Goal: Obtain resource: Obtain resource

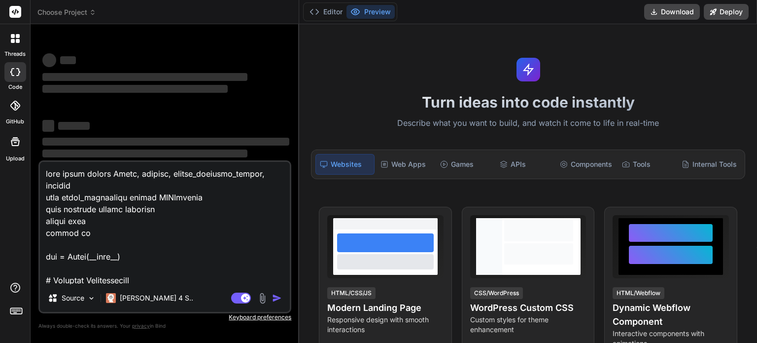
click at [15, 333] on div "threads code GitHub Upload" at bounding box center [15, 171] width 31 height 343
click at [174, 272] on textarea at bounding box center [165, 223] width 250 height 122
type textarea "x"
type textarea "+"
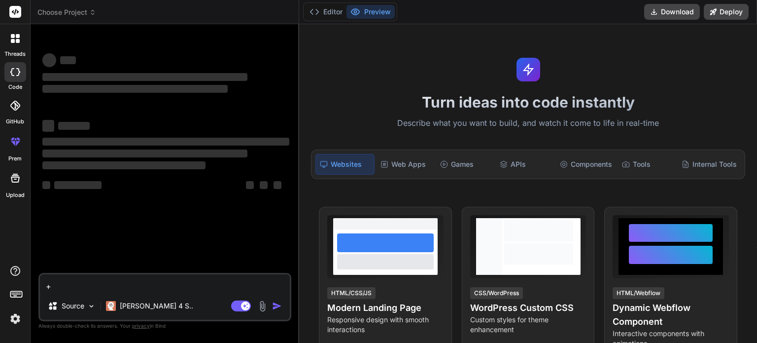
type textarea "x"
type textarea "+"
click at [77, 15] on span "Choose Project" at bounding box center [66, 12] width 59 height 10
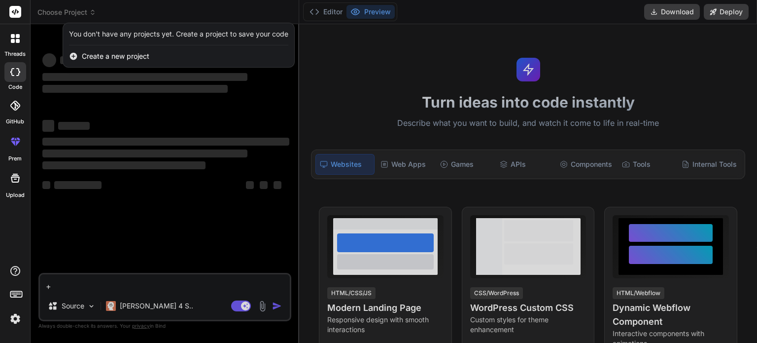
type textarea "x"
click at [97, 61] on span "Create a new project" at bounding box center [116, 56] width 68 height 10
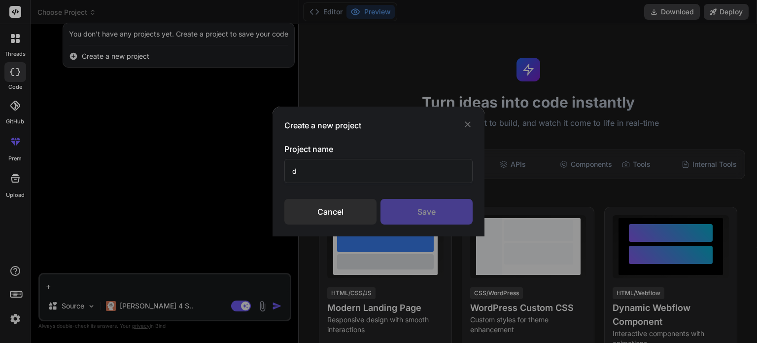
click at [347, 172] on input "d" at bounding box center [378, 171] width 188 height 24
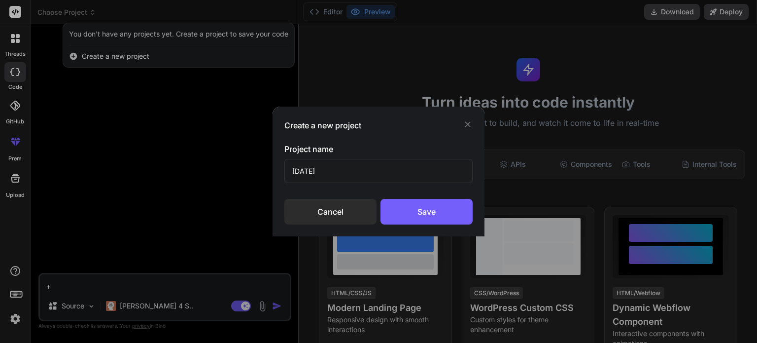
type input "[DATE]"
click at [392, 201] on div "Save" at bounding box center [427, 212] width 92 height 26
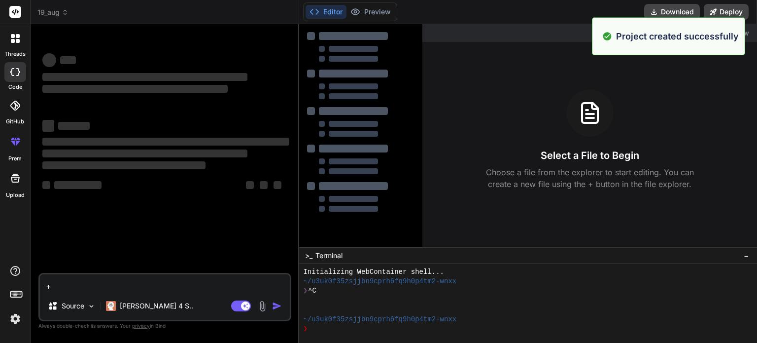
scroll to position [9, 0]
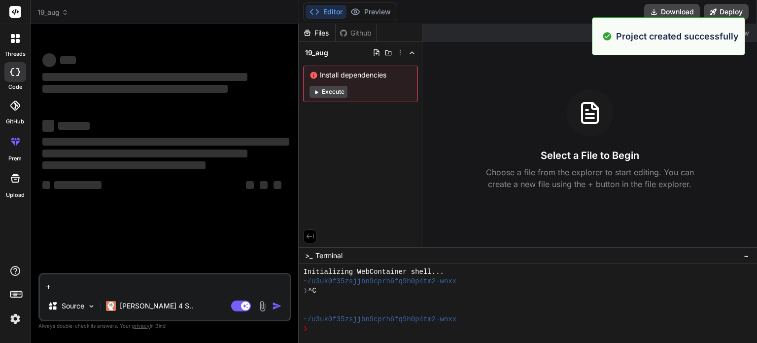
type textarea "x"
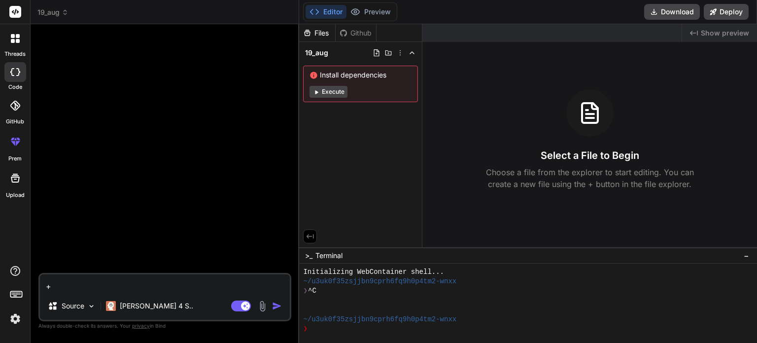
click at [95, 279] on textarea "+" at bounding box center [165, 283] width 250 height 18
type textarea "x"
paste textarea "Lor ips do sitame consect adipisci. E sedd e Temporin UtlaborEET dolore magn al…"
type textarea "Lor ips do sitame consect adipisci. E sedd e Temporin UtlaborEET dolore magn al…"
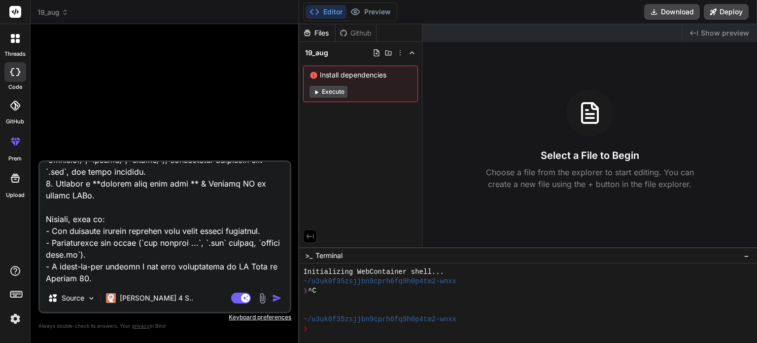
type textarea "x"
type textarea "Lor ips do sitame consect adipisci. E sedd e Temporin UtlaborEET dolore magn al…"
type textarea "x"
type textarea "Lor ips do sitame consect adipisci. E sedd e Temporin UtlaborEET dolore magn al…"
type textarea "x"
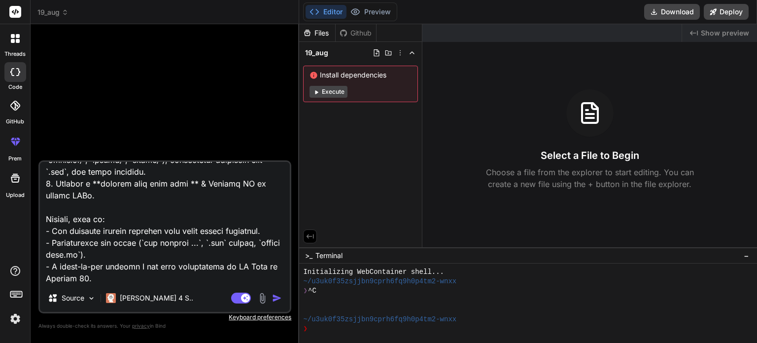
type textarea "Lor ips do sitame consect adipisci. E sedd e Temporin UtlaborEET dolore magn al…"
type textarea "x"
type textarea "Lor ips do sitame consect adipisci. E sedd e Temporin UtlaborEET dolore magn al…"
type textarea "x"
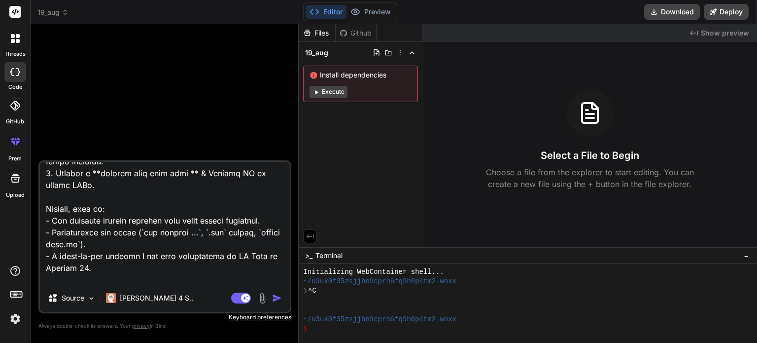
scroll to position [379, 0]
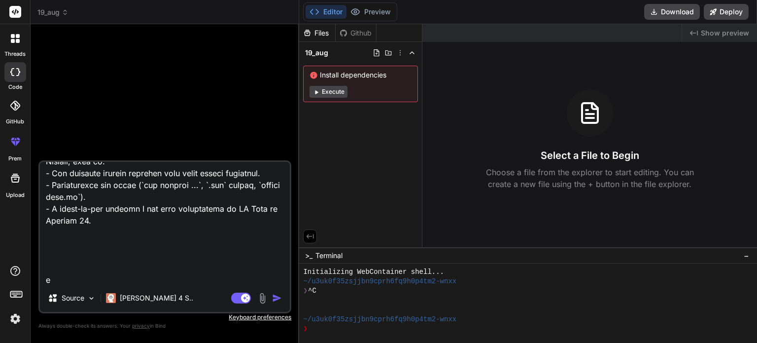
type textarea "Lor ips do sitame consect adipisci. E sedd e Temporin UtlaborEET dolore magn al…"
type textarea "x"
type textarea "Lor ips do sitame consect adipisci. E sedd e Temporin UtlaborEET dolore magn al…"
type textarea "x"
type textarea "Lor ips do sitame consect adipisci. E sedd e Temporin UtlaborEET dolore magn al…"
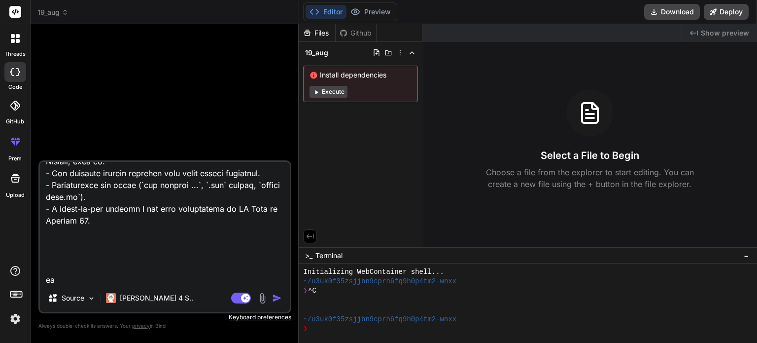
type textarea "x"
type textarea "Lor ips do sitame consect adipisci. E sedd e Temporin UtlaborEET dolore magn al…"
type textarea "x"
type textarea "Lor ips do sitame consect adipisci. E sedd e Temporin UtlaborEET dolore magn al…"
type textarea "x"
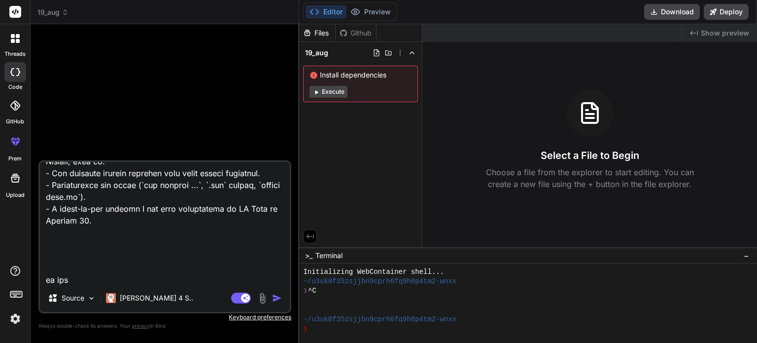
type textarea "Lor ips do sitame consect adipisci. E sedd e Temporin UtlaborEET dolore magn al…"
type textarea "x"
type textarea "Lor ips do sitame consect adipisci. E sedd e Temporin UtlaborEET dolore magn al…"
type textarea "x"
type textarea "Lor ips do sitame consect adipisci. E sedd e Temporin UtlaborEET dolore magn al…"
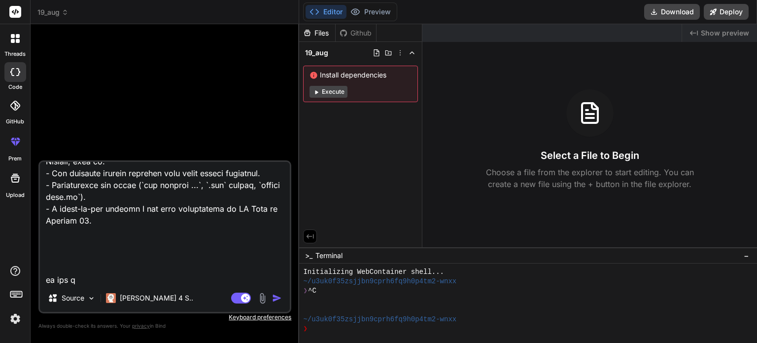
type textarea "x"
type textarea "Lor ips do sitame consect adipisci. E sedd e Temporin UtlaborEET dolore magn al…"
type textarea "x"
type textarea "Lor ips do sitame consect adipisci. E sedd e Temporin UtlaborEET dolore magn al…"
type textarea "x"
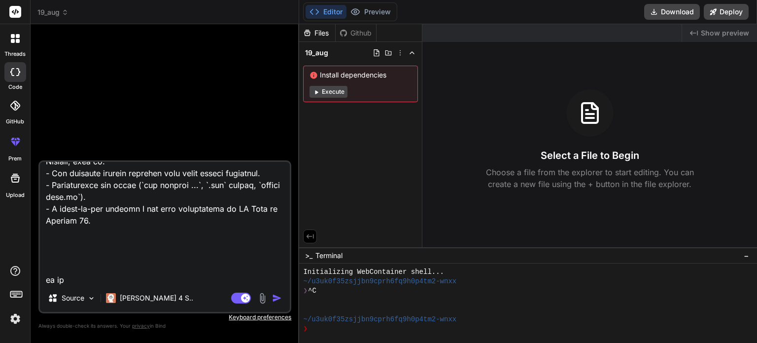
type textarea "Lor ips do sitame consect adipisci. E sedd e Temporin UtlaborEET dolore magn al…"
type textarea "x"
type textarea "Lor ips do sitame consect adipisci. E sedd e Temporin UtlaborEET dolore magn al…"
type textarea "x"
type textarea "Lor ips do sitame consect adipisci. E sedd e Temporin UtlaborEET dolore magn al…"
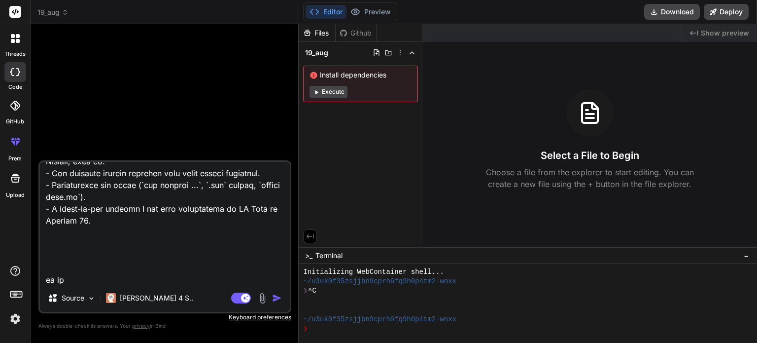
type textarea "x"
type textarea "Lor ips do sitame consect adipisci. E sedd e Temporin UtlaborEET dolore magn al…"
type textarea "x"
type textarea "Lor ips do sitame consect adipisci. E sedd e Temporin UtlaborEET dolore magn al…"
type textarea "x"
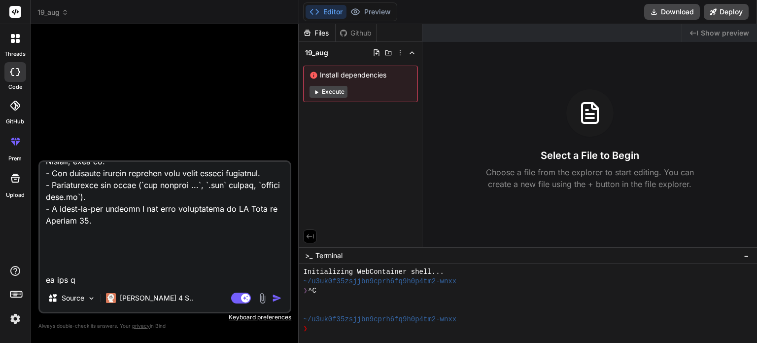
type textarea "Lor ips do sitame consect adipisci. E sedd e Temporin UtlaborEET dolore magn al…"
type textarea "x"
type textarea "Lor ips do sitame consect adipisci. E sedd e Temporin UtlaborEET dolore magn al…"
type textarea "x"
type textarea "Lor ips do sitame consect adipisci. E sedd e Temporin UtlaborEET dolore magn al…"
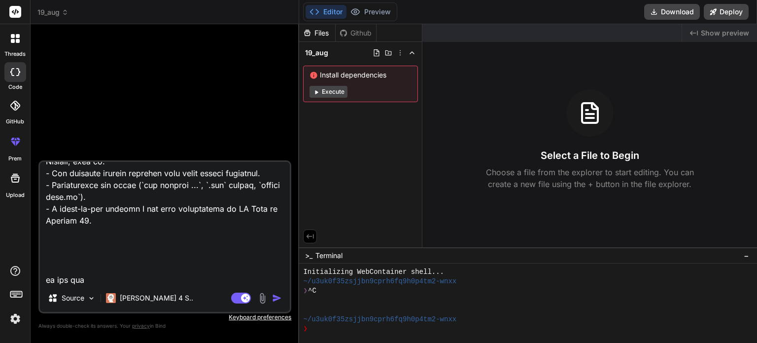
type textarea "x"
type textarea "Lor ips do sitame consect adipisci. E sedd e Temporin UtlaborEET dolore magn al…"
type textarea "x"
type textarea "Lor ips do sitame consect adipisci. E sedd e Temporin UtlaborEET dolore magn al…"
type textarea "x"
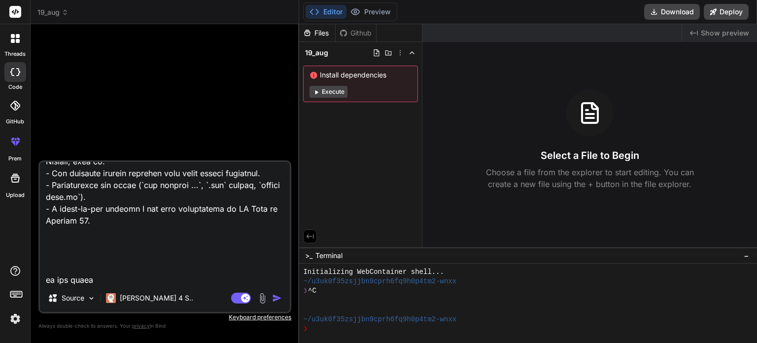
type textarea "Lor ips do sitame consect adipisci. E sedd e Temporin UtlaborEET dolore magn al…"
type textarea "x"
type textarea "Lor ips do sitame consect adipisci. E sedd e Temporin UtlaborEET dolore magn al…"
type textarea "x"
type textarea "Lor ips do sitame consect adipisci. E sedd e Temporin UtlaborEET dolore magn al…"
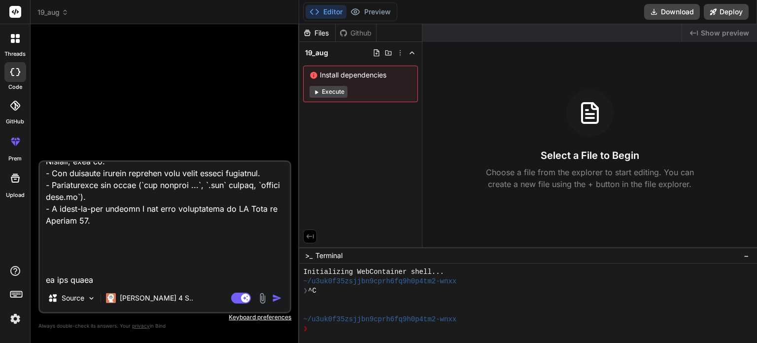
click at [194, 275] on textarea at bounding box center [165, 223] width 250 height 122
type textarea "x"
type textarea "Lor ips do sitame consect adipisci. E sedd e Temporin UtlaborEET dolore magn al…"
type textarea "x"
paste textarea "-- 1. Stories (Main Series / Show Table) create table stories ( id uuid primary…"
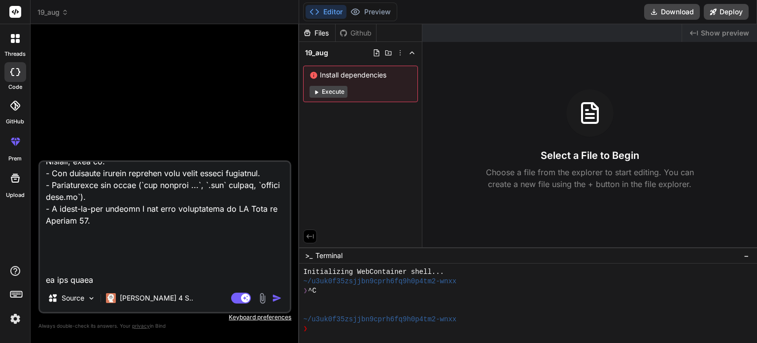
type textarea "Lor ips do sitame consect adipisci. E sedd e Temporin UtlaborEET dolore magn al…"
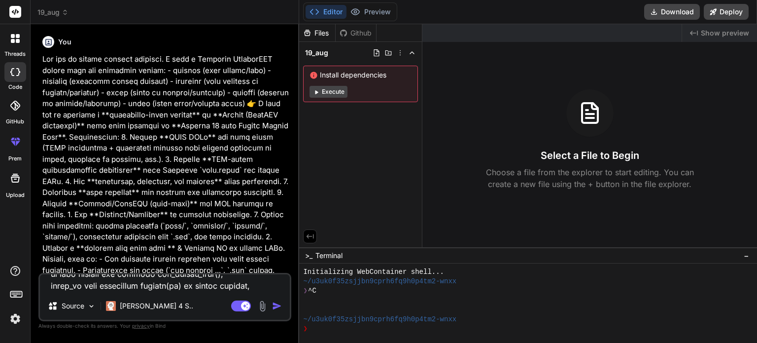
type textarea "x"
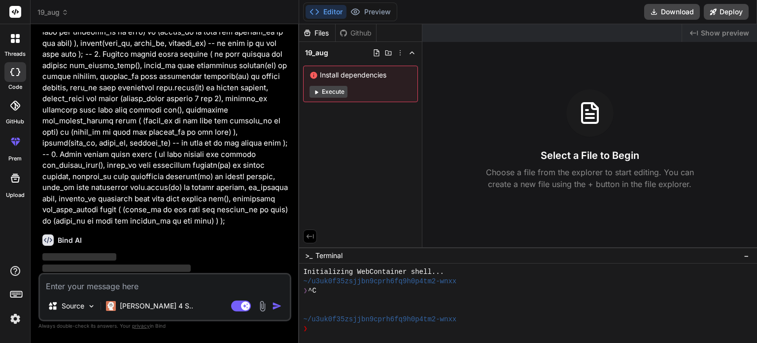
scroll to position [582, 0]
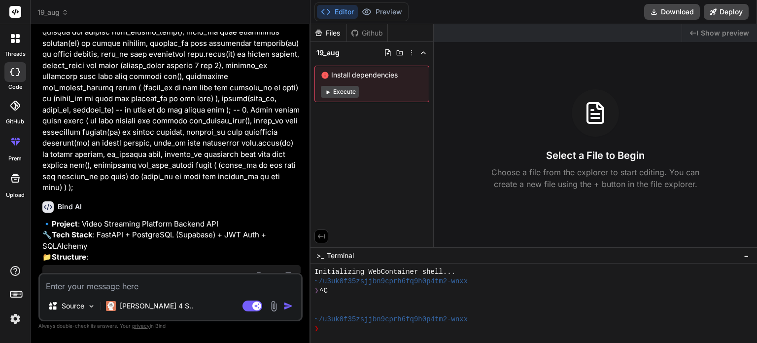
type textarea "x"
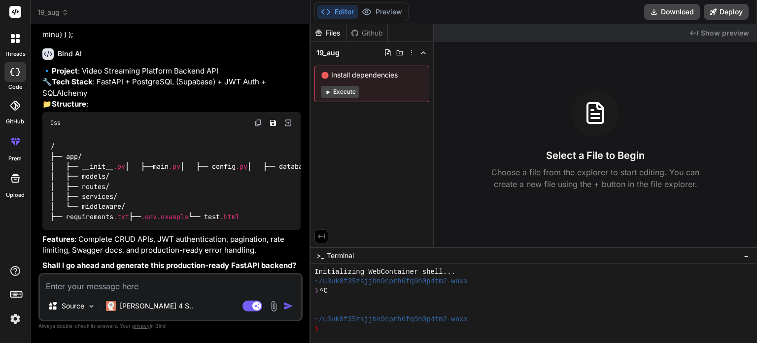
scroll to position [838, 0]
type textarea "y"
type textarea "x"
type textarea "ye"
type textarea "x"
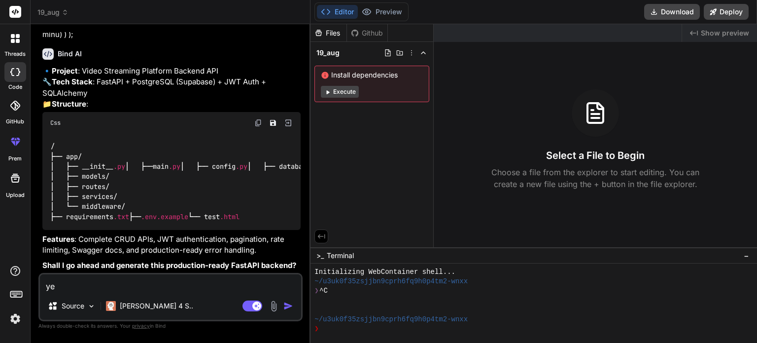
type textarea "yes"
type textarea "x"
type textarea "yes"
type textarea "x"
type textarea "yes g"
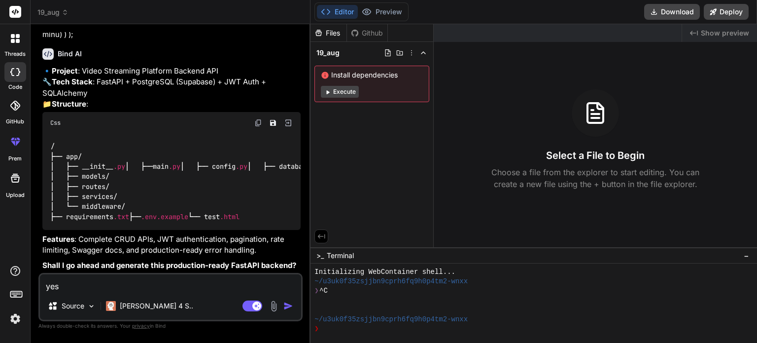
type textarea "x"
type textarea "yes gi"
type textarea "x"
type textarea "yes giv"
type textarea "x"
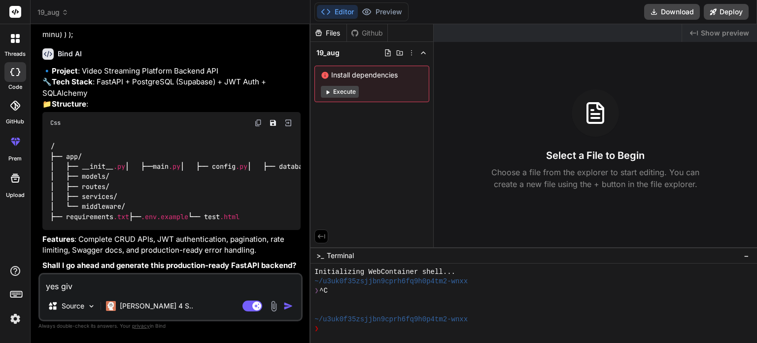
type textarea "yes give"
type textarea "x"
type textarea "yes give"
type textarea "x"
type textarea "yes give m"
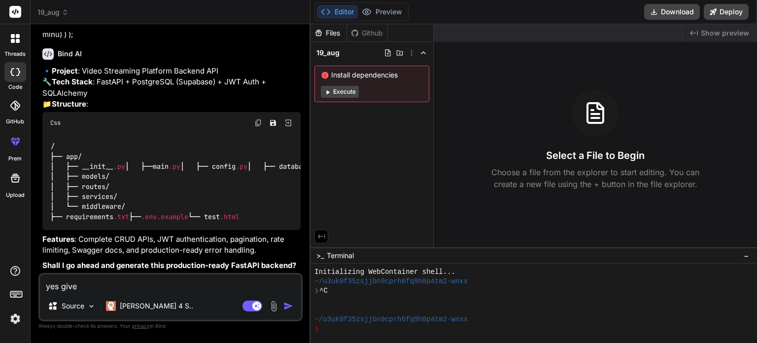
type textarea "x"
type textarea "yes give me"
type textarea "x"
type textarea "yes give me"
type textarea "x"
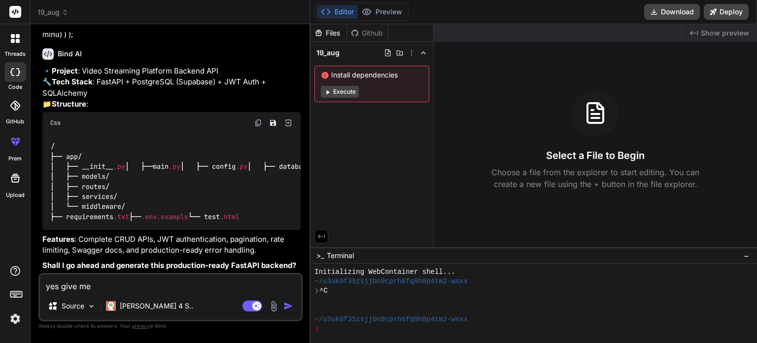
type textarea "yes give me f"
type textarea "x"
type textarea "yes give me fu"
type textarea "x"
type textarea "yes give me ful"
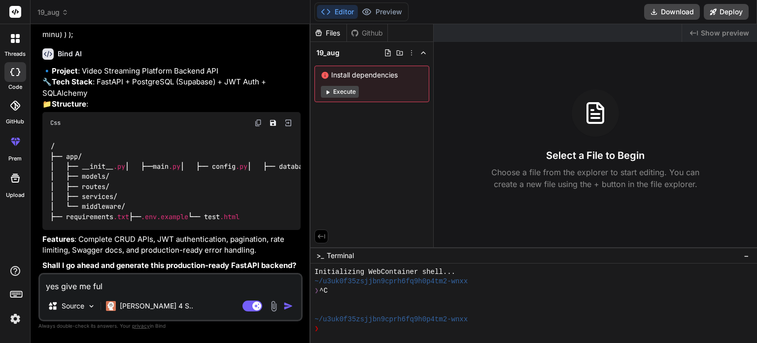
type textarea "x"
type textarea "yes give me full"
type textarea "x"
type textarea "yes give me full"
type textarea "x"
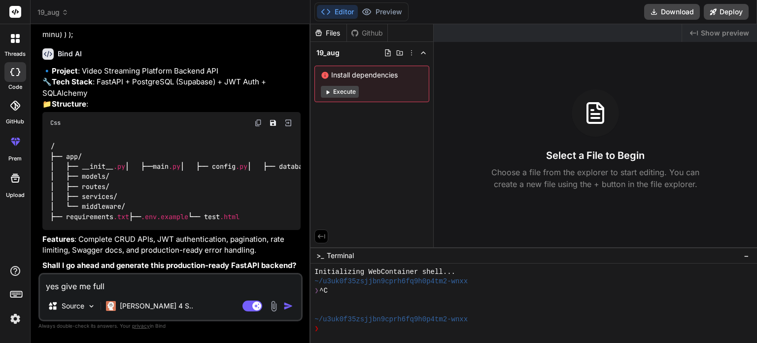
type textarea "yes give me full c"
type textarea "x"
type textarea "yes give me full co"
type textarea "x"
type textarea "yes give me full cod"
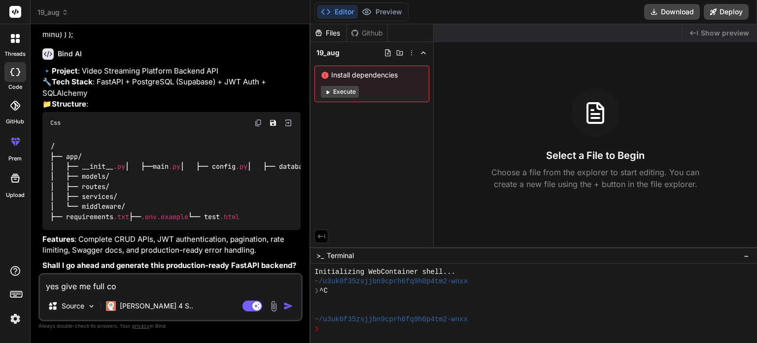
type textarea "x"
type textarea "yes give me full code"
type textarea "x"
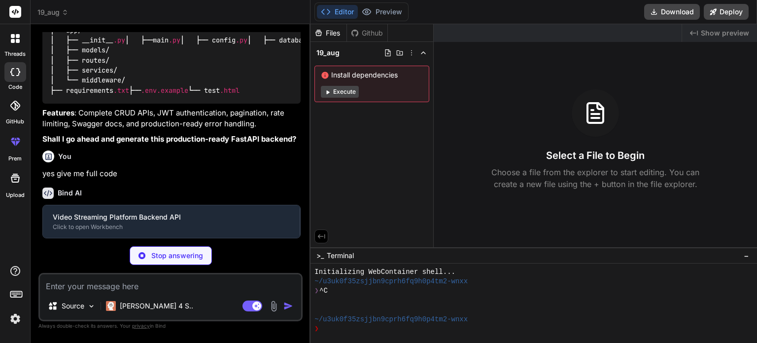
scroll to position [940, 0]
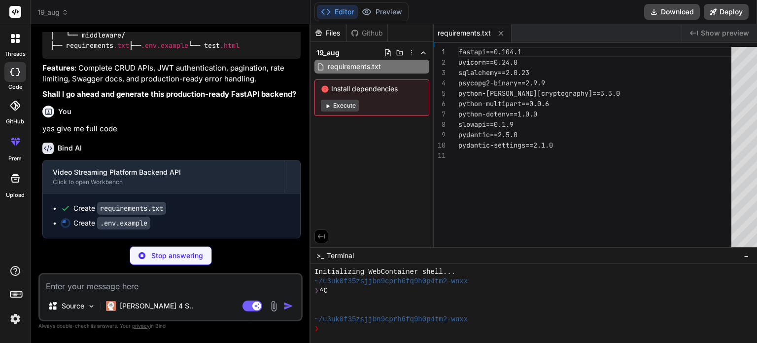
type textarea "x"
type textarea "SUPABASE_URL=[URL][DOMAIN_NAME] SUPABASE_ANON_KEY=your-anon-key SUPABASE_SERVIC…"
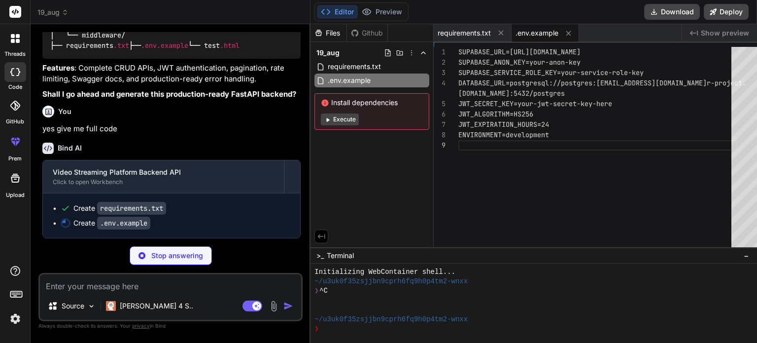
type textarea "x"
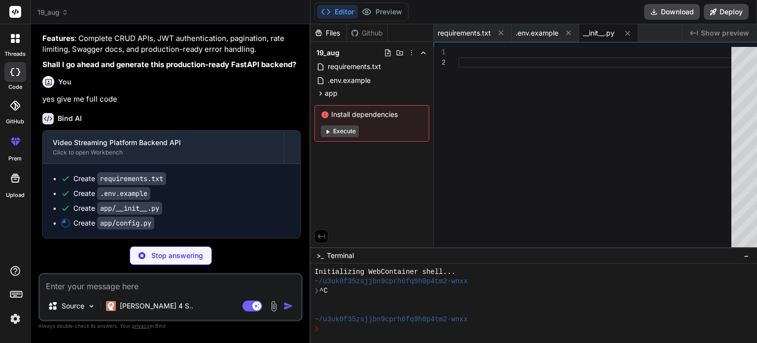
type textarea "x"
type textarea "jwt_expiration_hours: int = 24 environment: str = "development" class Config: e…"
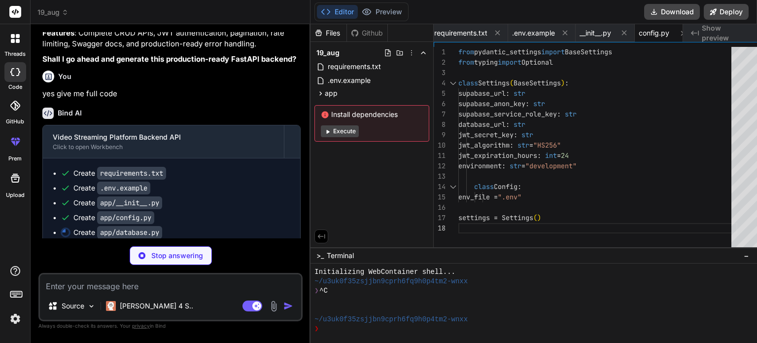
type textarea "x"
type textarea "def get_db(): db = SessionLocal() try: yield db finally: db.close()"
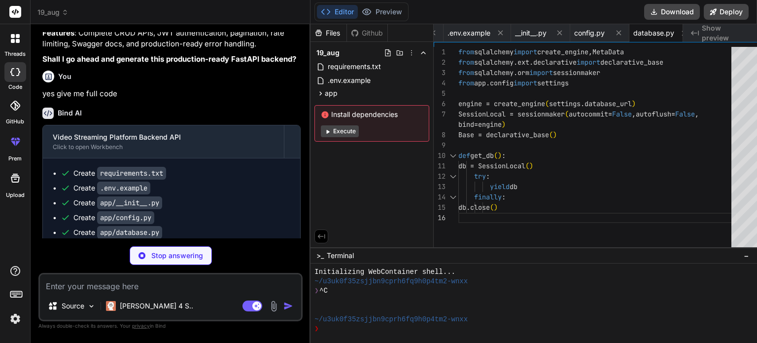
type textarea "x"
type textarea "from .story import Story from .episode import Episode from .comment import Comm…"
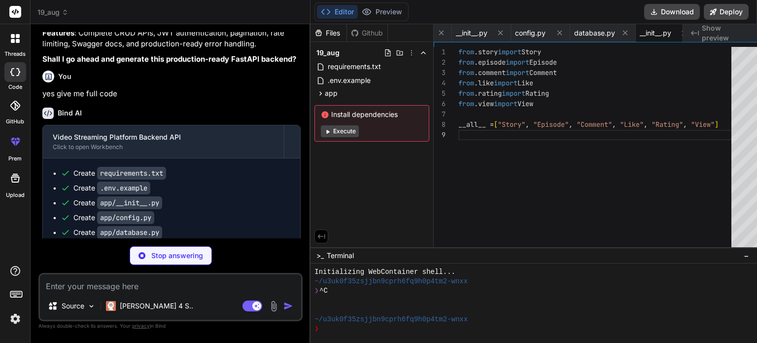
type textarea "x"
type textarea "cascade="all, delete-orphan") likes = relationship("Like", back_populates="stor…"
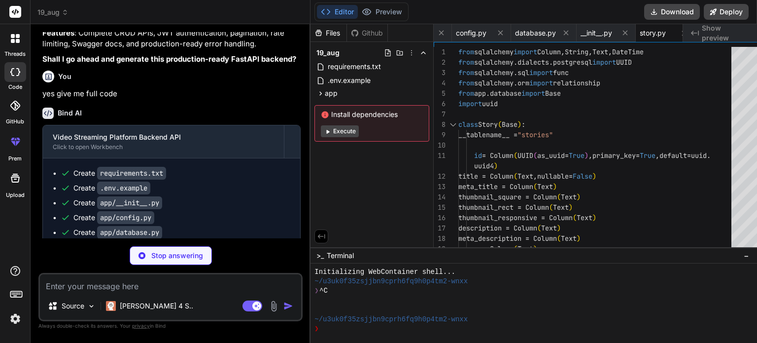
type textarea "x"
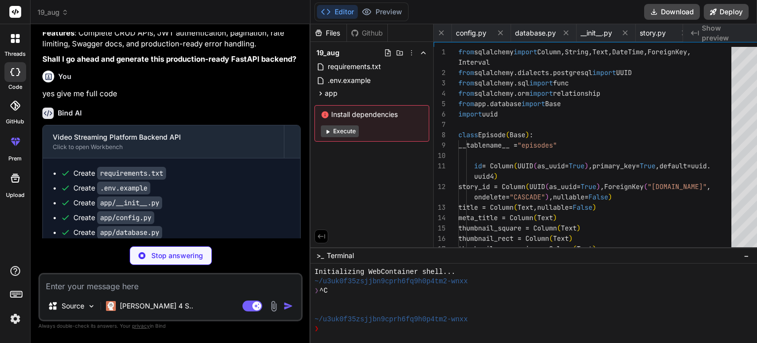
scroll to position [0, 246]
type textarea "x"
type textarea "CheckConstraint( "(story_id IS NOT NULL AND episode_id IS NULL) OR (story_id IS…"
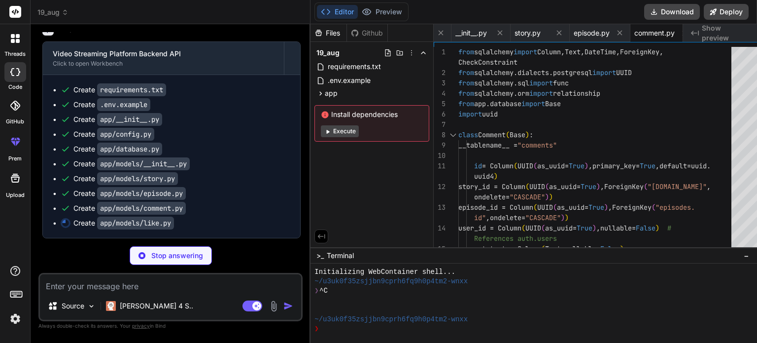
scroll to position [1127, 0]
type textarea "x"
type textarea "name="one_like_parent" ), UniqueConstraint("user_id", "story_id", "episode_id")…"
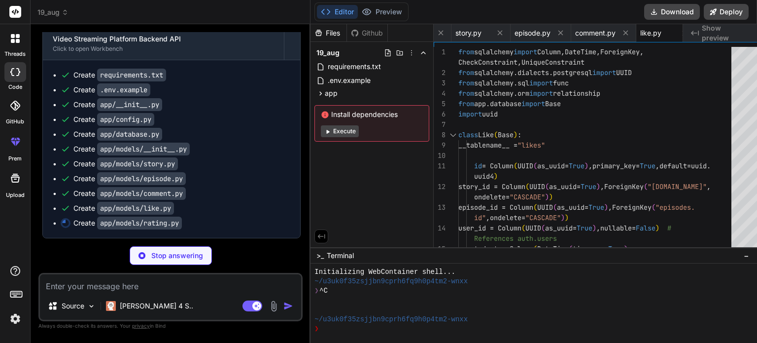
scroll to position [1142, 0]
type textarea "x"
type textarea "CheckConstraint( "(story_id IS NOT NULL AND episode_id IS NULL) OR (story_id IS…"
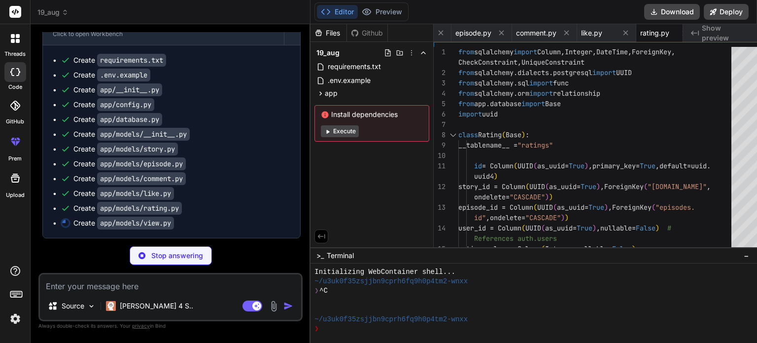
scroll to position [1156, 0]
type textarea "x"
type textarea "(story_id IS NULL AND episode_id IS NOT NULL)", name="one_view_parent" ), )"
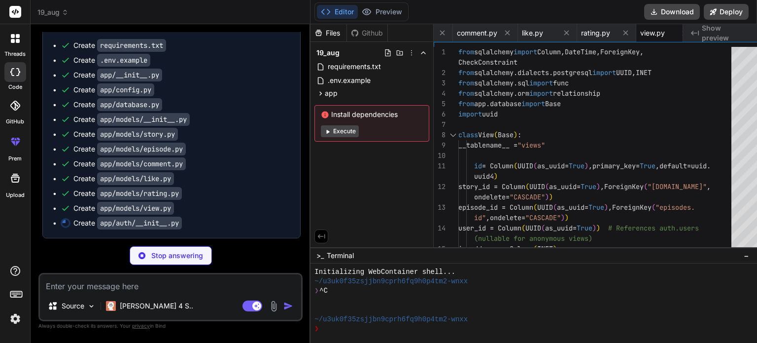
scroll to position [1171, 0]
type textarea "x"
type textarea "from .jwt_handler import create_access_token, verify_token, get_current_user fr…"
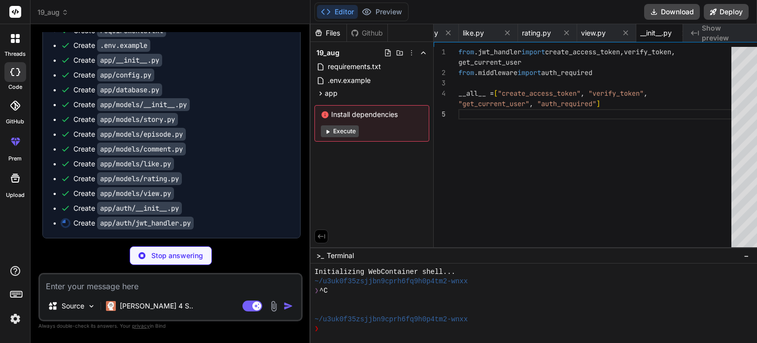
type textarea "x"
click at [127, 111] on code "app/models/__init__.py" at bounding box center [143, 104] width 93 height 13
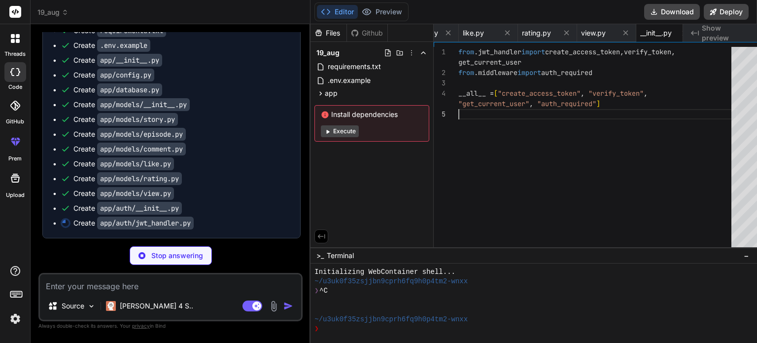
click at [487, 116] on div "from .jwt_handler import create_access_token , verify_token , from .middleware …" at bounding box center [597, 149] width 279 height 205
type textarea "x"
type textarea "headers={"WWW-Authenticate": "Bearer"}, ) def get_current_user(credentials: HTT…"
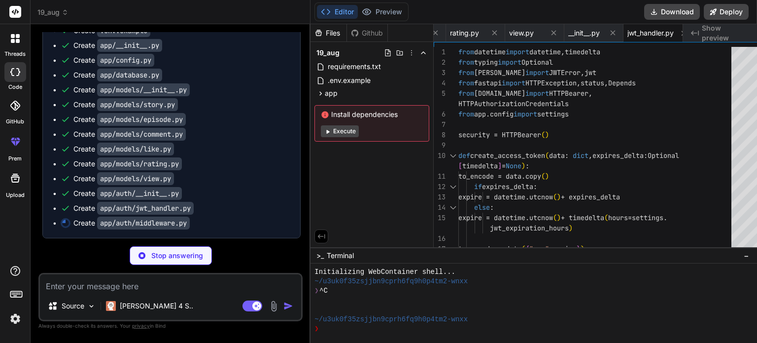
type textarea "x"
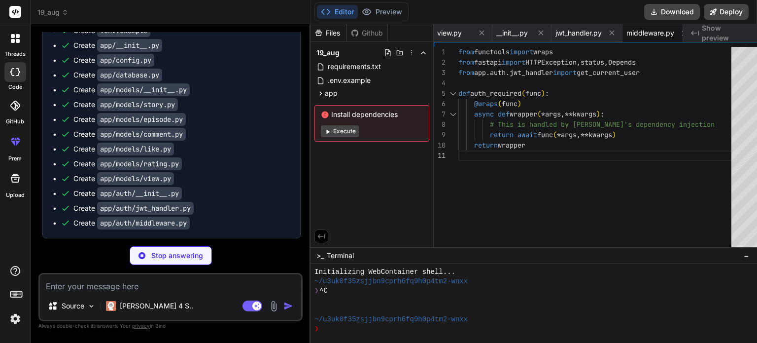
type textarea "x"
type textarea "from .rate_limiter import limiter, RateLimitMiddleware __all__ = ["limiter", "R…"
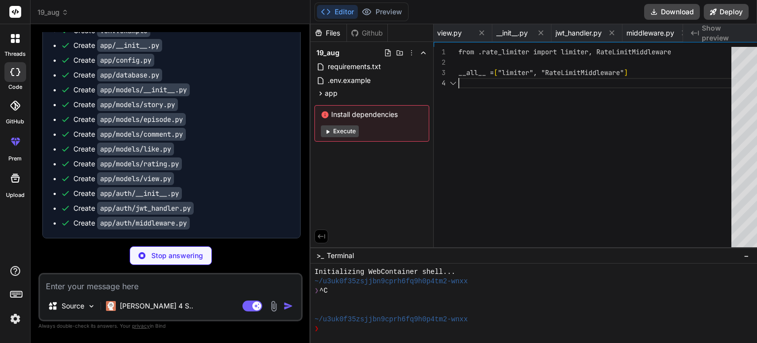
scroll to position [0, 751]
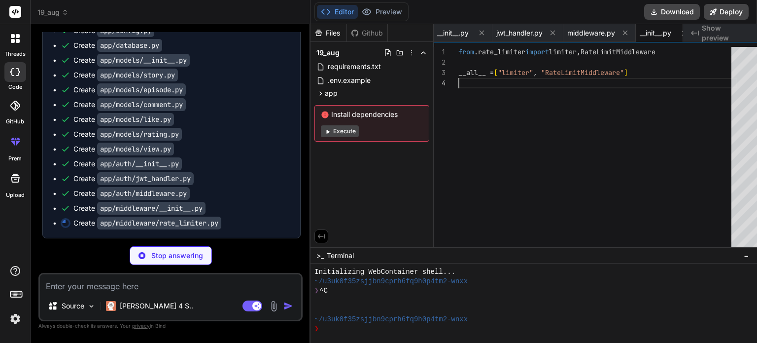
type textarea "x"
type textarea "app.state.limiter = limiter app.add_exception_handler(RateLimitExceeded, _rate_…"
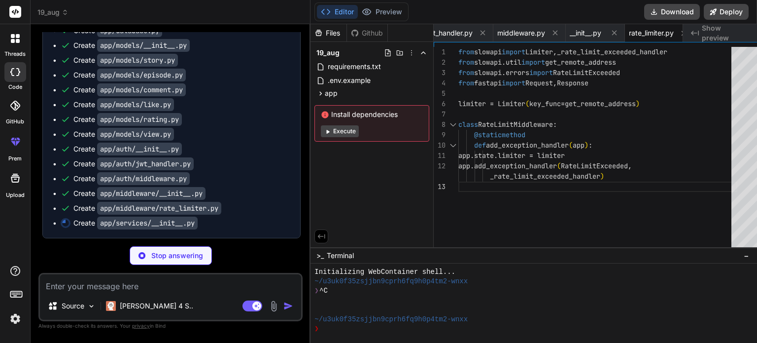
type textarea "x"
type textarea "from .story_service import StoryService from .episode_service import EpisodeSer…"
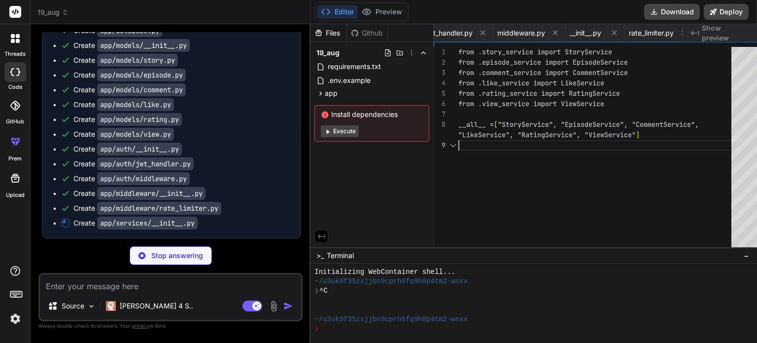
scroll to position [0, 880]
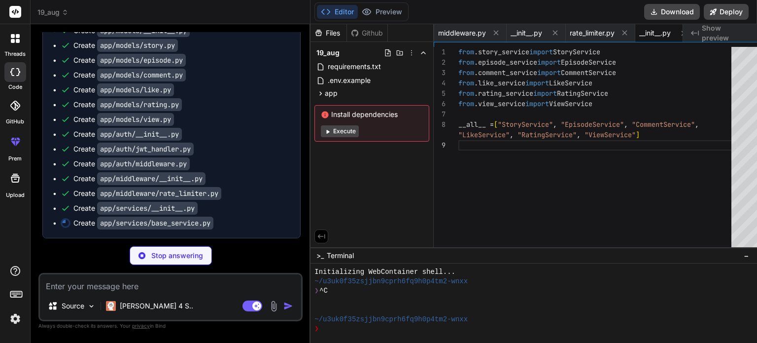
type textarea "x"
type textarea "== value) return query.count()"
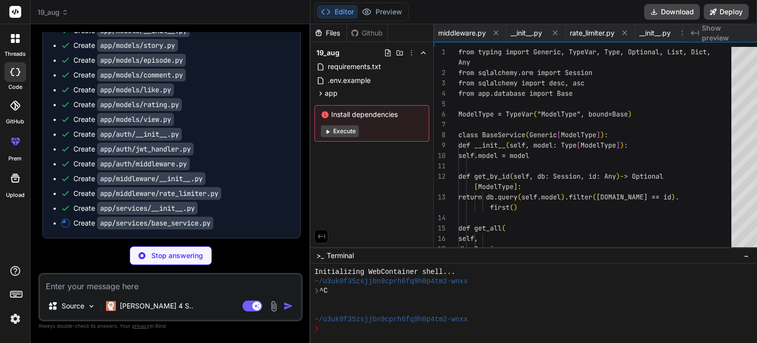
scroll to position [0, 958]
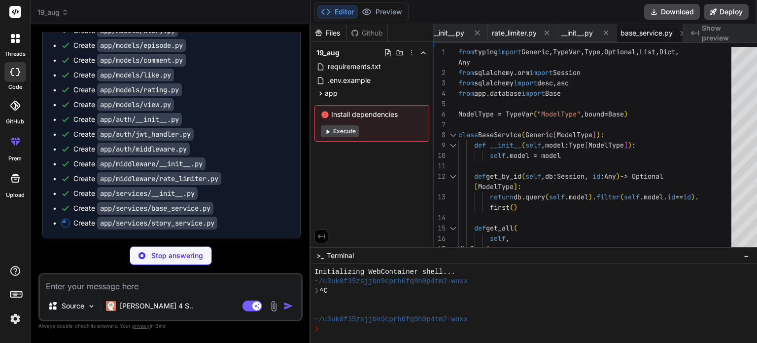
type textarea "x"
type textarea ").offset(skip).limit(limit).all() story_service = StoryService()"
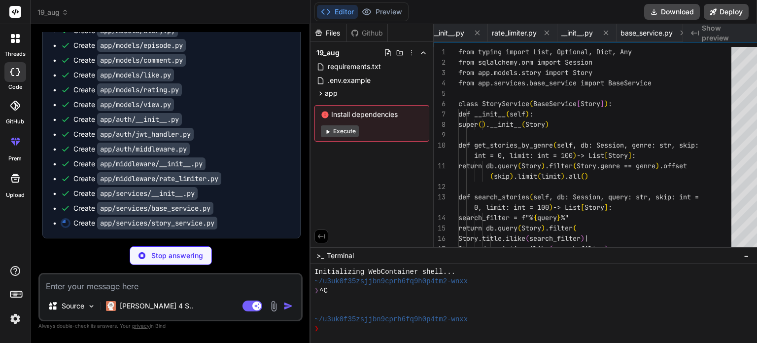
scroll to position [0, 1035]
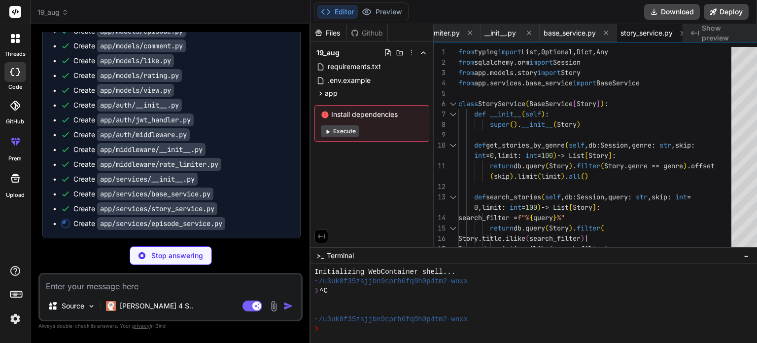
type textarea "x"
type textarea "episode_service = EpisodeService()"
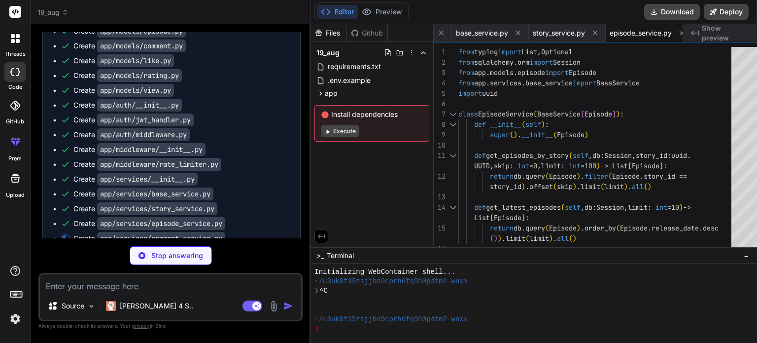
type textarea "x"
type textarea "def get_comments_by_user(self, db: Session, user_id: uuid.UUID, skip: int = 0, …"
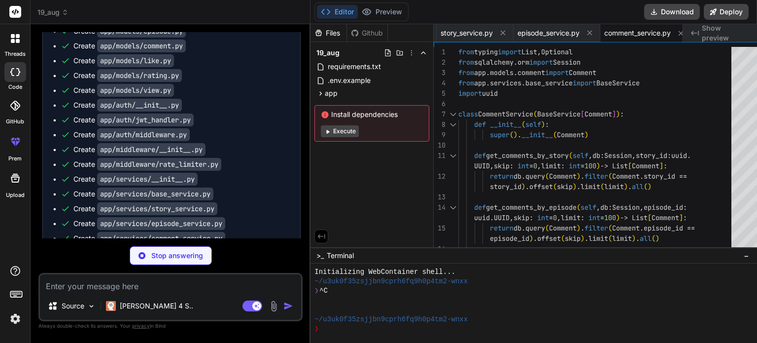
type textarea "x"
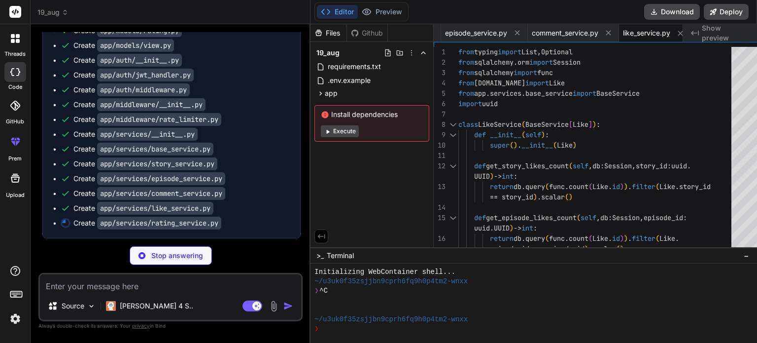
scroll to position [1334, 0]
type textarea "x"
type textarea "new_rating = Rating(user_id=user_id, episode_id=episode_id, rating_value=rating…"
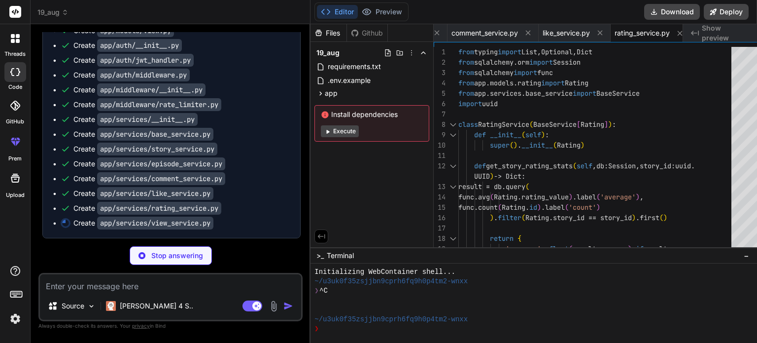
type textarea "x"
type textarea "view_service = ViewService()"
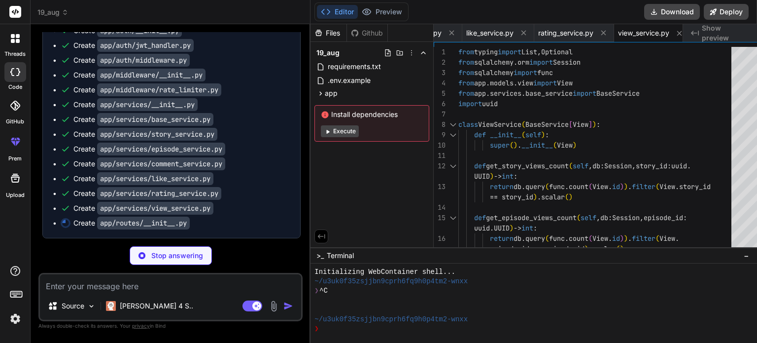
type textarea "x"
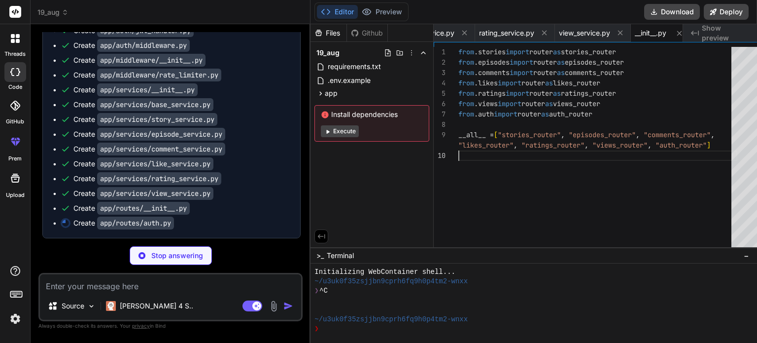
type textarea "x"
type textarea "}"
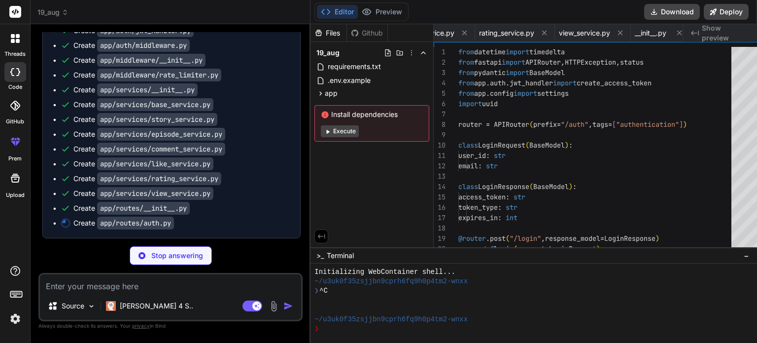
scroll to position [0, 1563]
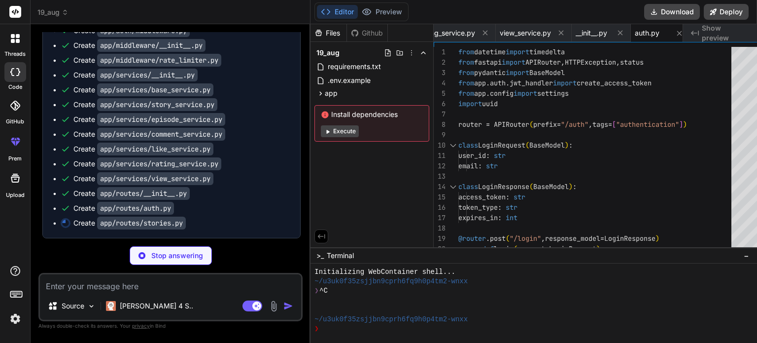
type textarea "x"
type textarea "return { "story_id": story_id, "likes_count": likes_count, "rating": rating_sta…"
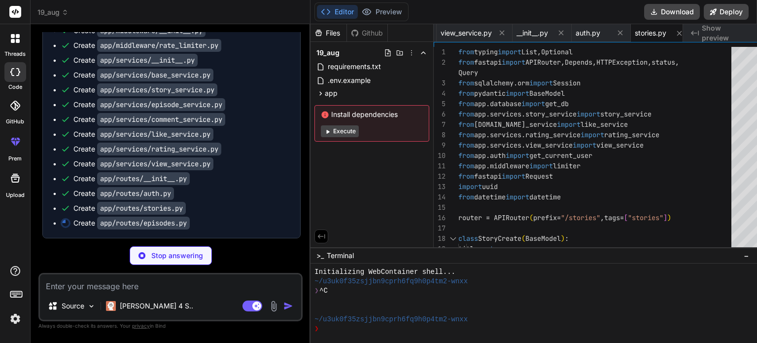
scroll to position [1408, 0]
type textarea "x"
type textarea ""episode_id": episode_id, "likes_count": likes_count, "rating": rating_stats, "…"
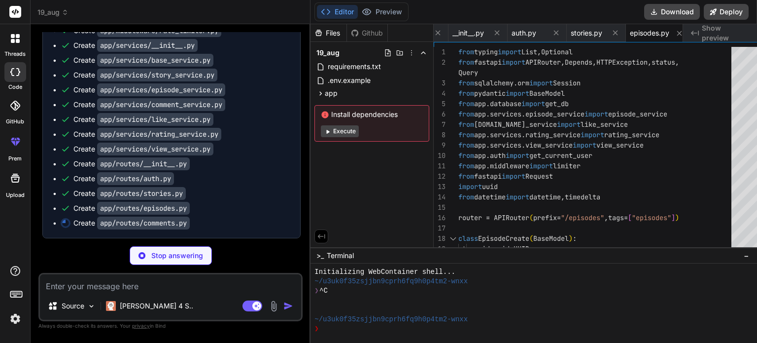
scroll to position [1423, 0]
type textarea "x"
type textarea "found") # Check if user owns the comment if str(existing_comment.user_id) != cu…"
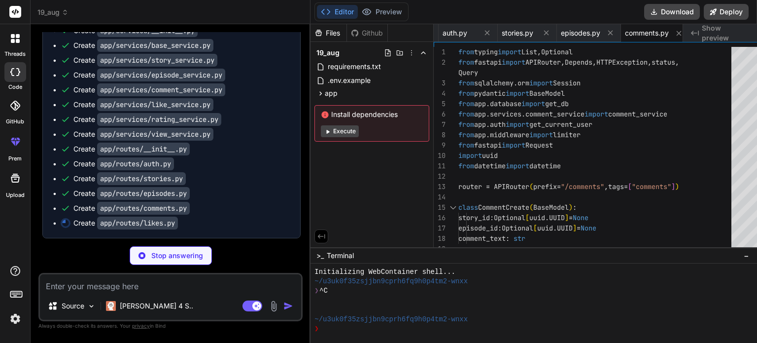
scroll to position [1437, 0]
type textarea "x"
type textarea "episode_id) return {"episode_id": episode_id, "user_liked": liked}"
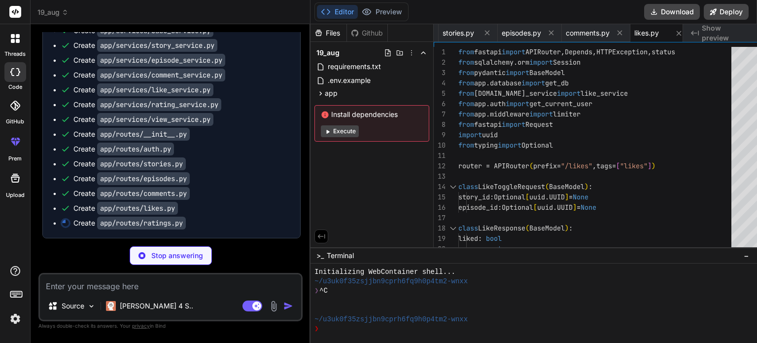
scroll to position [1452, 0]
type textarea "x"
type textarea "return { "episode_id": episode_id, "user_rating": { "rating_value": rating.rati…"
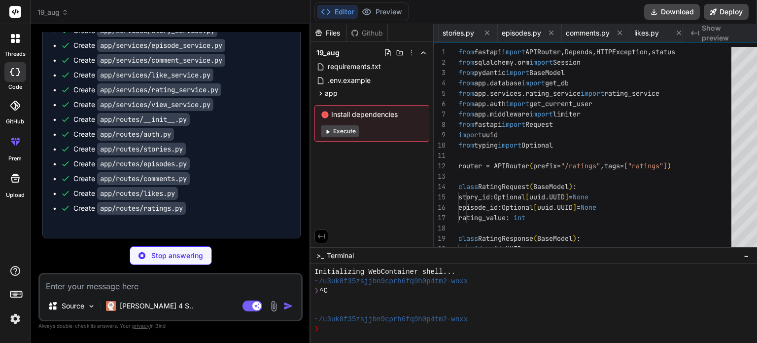
scroll to position [0, 1873]
type textarea "x"
type textarea "async def get_episode_views_count( request: Request, episode_id: uuid.UUID, db:…"
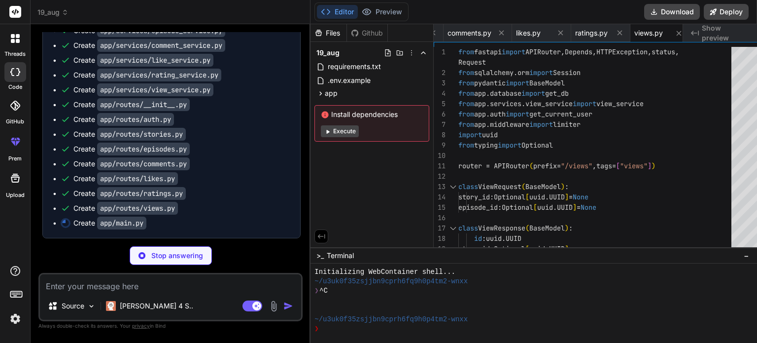
scroll to position [1482, 0]
type textarea "x"
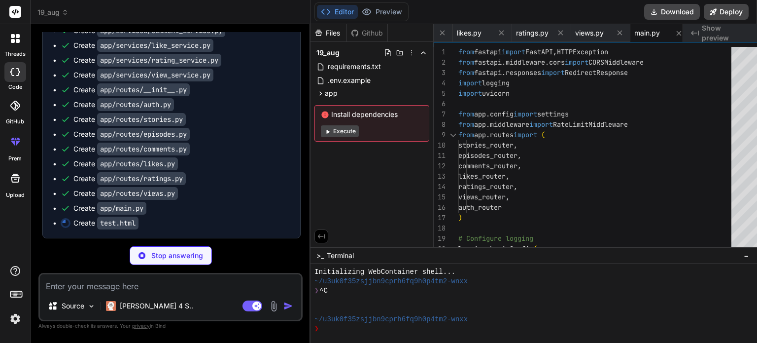
scroll to position [1496, 0]
type textarea "x"
type textarea "</script> </body> </html>"
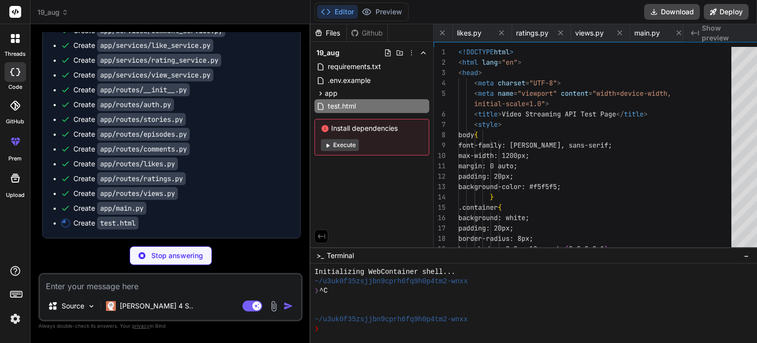
scroll to position [0, 2051]
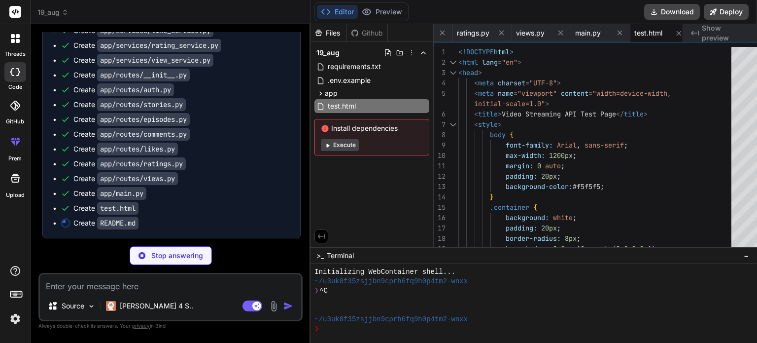
type textarea "x"
type textarea "## 📝 License This project is licensed under the MIT License."
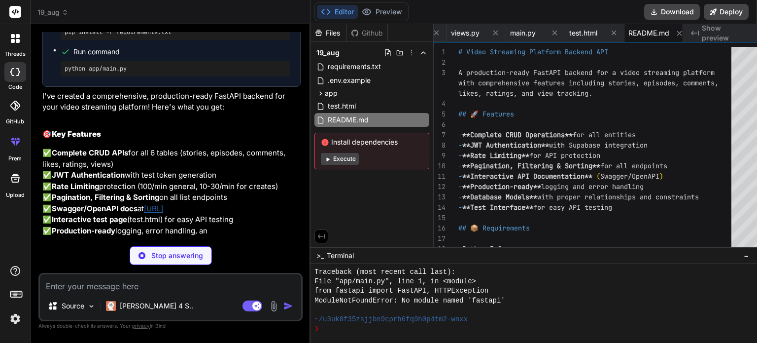
scroll to position [1665, 0]
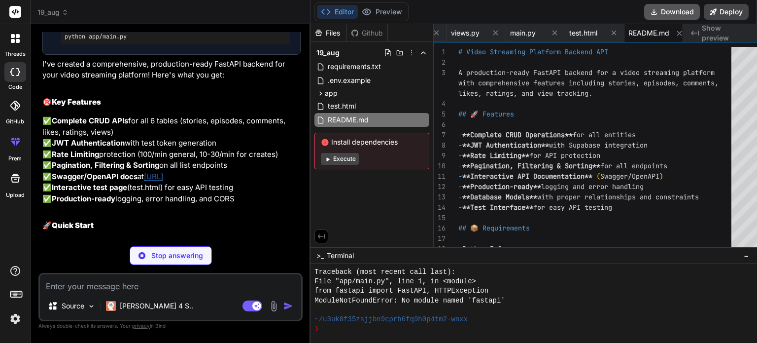
click at [671, 9] on button "Download" at bounding box center [672, 12] width 56 height 16
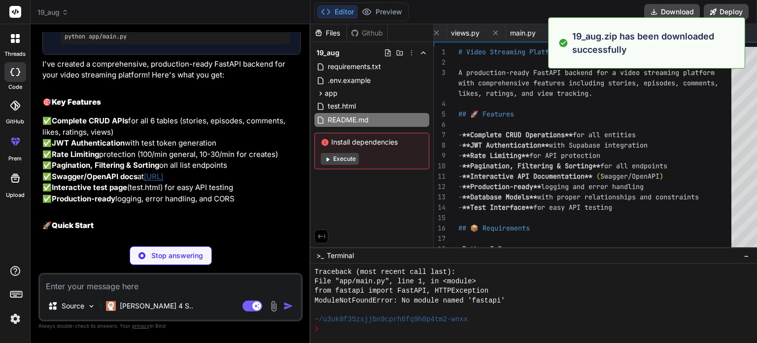
type textarea "x"
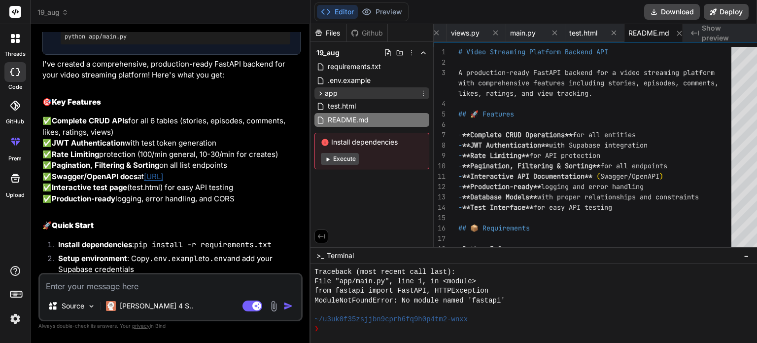
click at [316, 95] on icon at bounding box center [320, 93] width 8 height 8
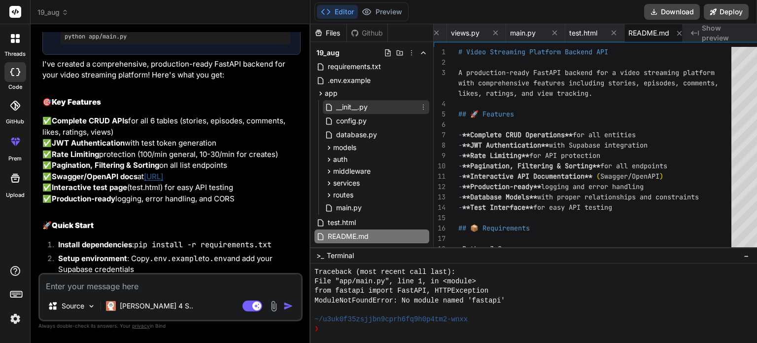
click at [336, 109] on span "__init__.py" at bounding box center [352, 107] width 34 height 12
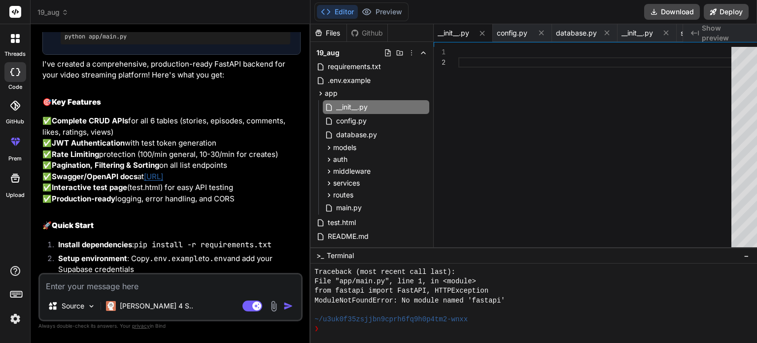
scroll to position [0, 0]
click at [497, 102] on div at bounding box center [597, 149] width 279 height 205
click at [486, 62] on div at bounding box center [597, 149] width 279 height 205
click at [452, 43] on div "1 2" at bounding box center [601, 144] width 334 height 205
click at [458, 53] on div at bounding box center [597, 149] width 279 height 205
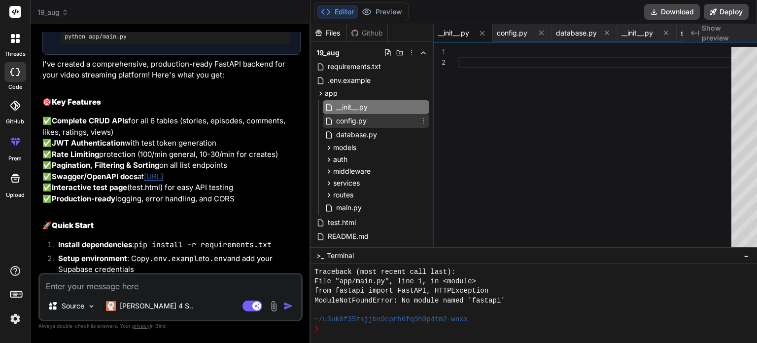
click at [353, 121] on span "config.py" at bounding box center [351, 121] width 33 height 12
type textarea "jwt_expiration_hours: int = 24 environment: str = "development" class Config: e…"
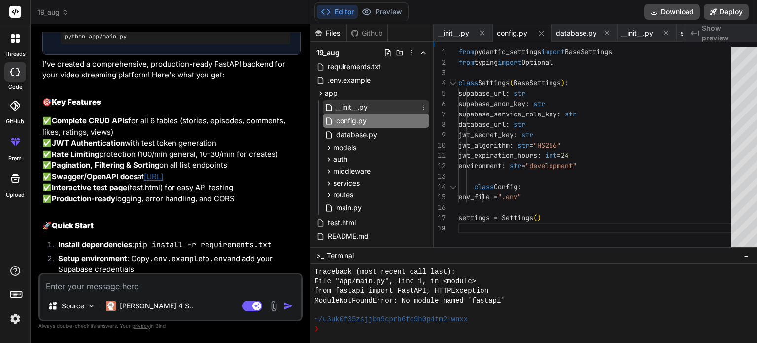
click at [337, 109] on span "__init__.py" at bounding box center [352, 107] width 34 height 12
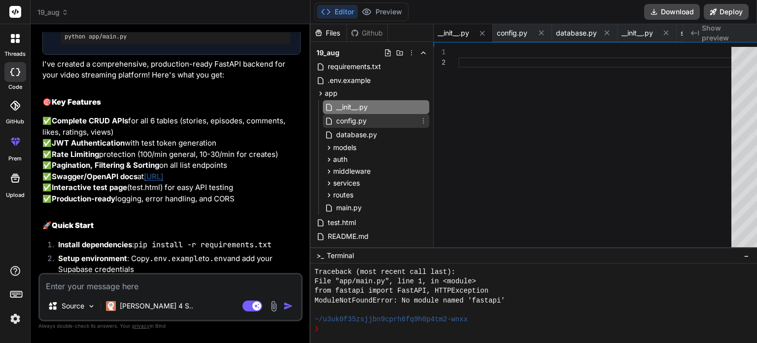
click at [343, 124] on span "config.py" at bounding box center [351, 121] width 33 height 12
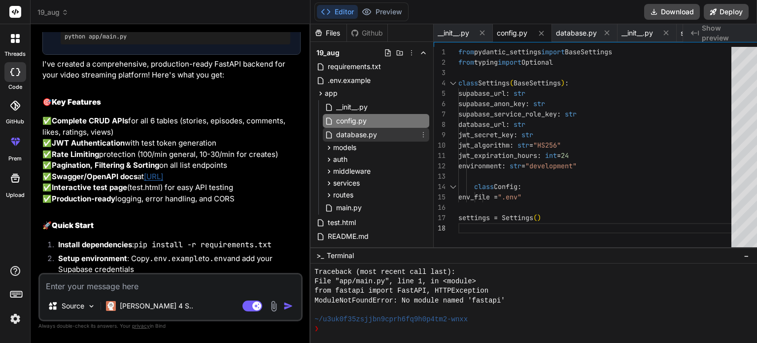
click at [351, 133] on span "database.py" at bounding box center [356, 135] width 43 height 12
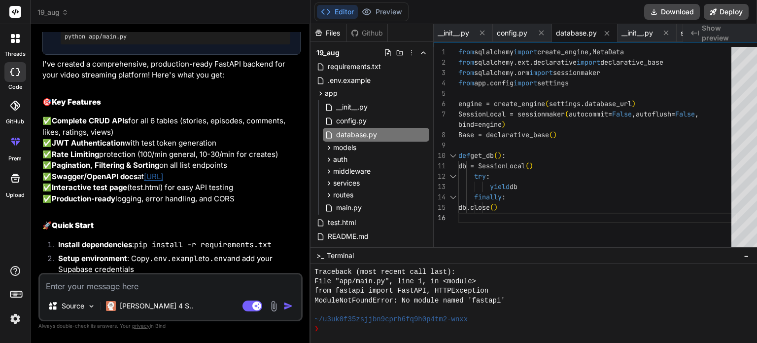
type textarea "from sqlalchemy import create_engine, MetaData from sqlalchemy.ext.declarative …"
click at [491, 120] on div "from sqlalchemy import create_engine , MetaData from sqlalchemy.ext.declarative…" at bounding box center [597, 149] width 279 height 205
click at [444, 34] on span "__init__.py" at bounding box center [454, 33] width 32 height 10
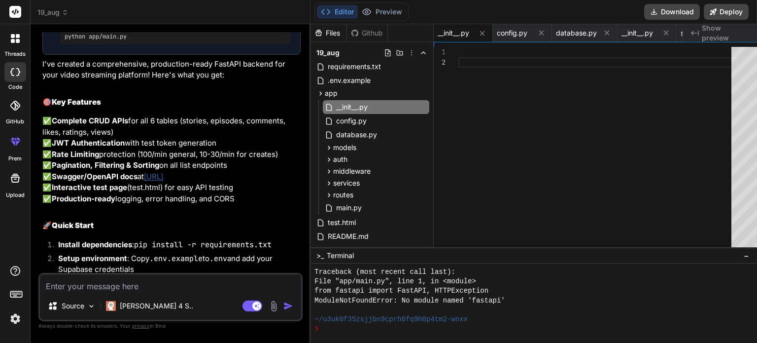
click at [458, 118] on div at bounding box center [597, 149] width 279 height 205
click at [339, 207] on span "main.py" at bounding box center [349, 208] width 28 height 12
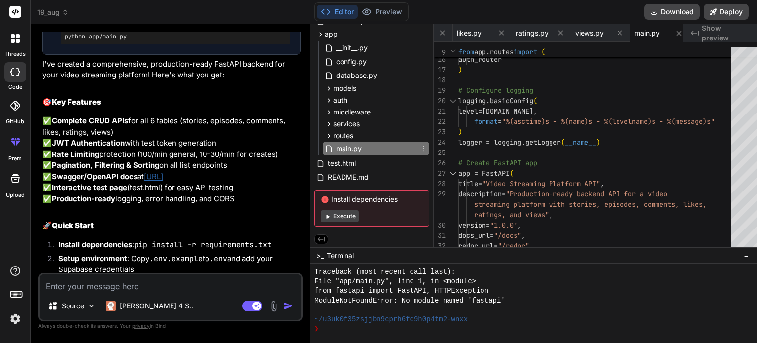
scroll to position [59, 0]
drag, startPoint x: 333, startPoint y: 167, endPoint x: 337, endPoint y: 164, distance: 5.3
click at [333, 167] on span "test.html" at bounding box center [342, 163] width 30 height 12
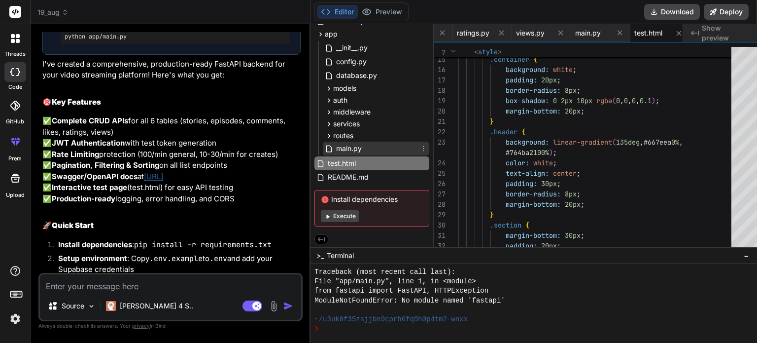
scroll to position [10, 0]
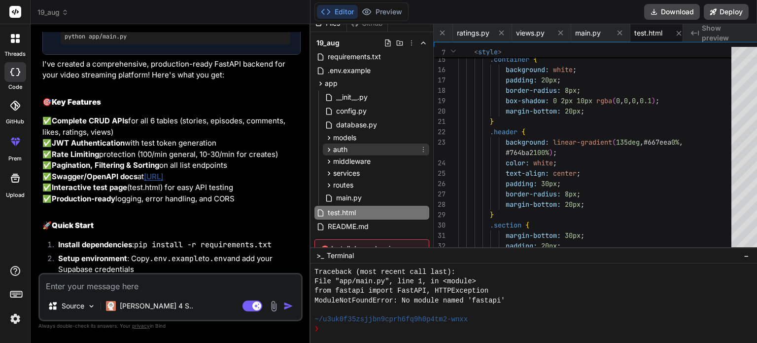
click at [325, 146] on icon at bounding box center [329, 149] width 8 height 8
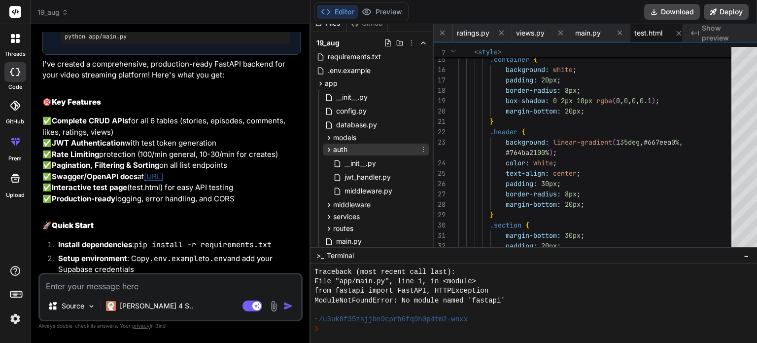
click at [325, 149] on icon at bounding box center [329, 149] width 8 height 8
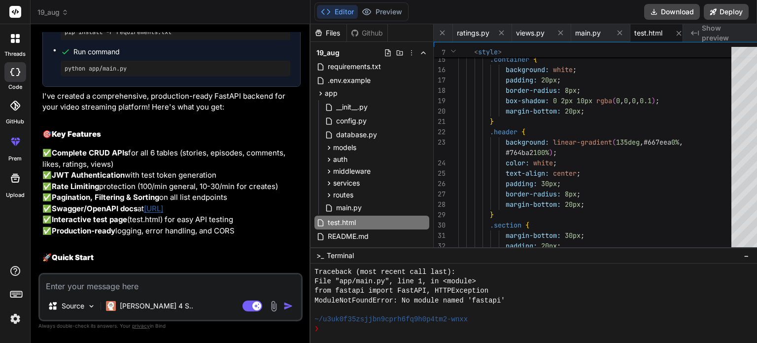
scroll to position [1566, 0]
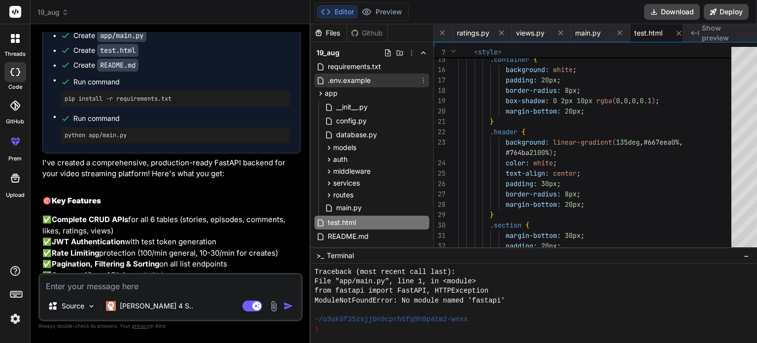
click at [338, 82] on span ".env.example" at bounding box center [349, 80] width 45 height 12
type textarea "SUPABASE_URL=[URL][DOMAIN_NAME] SUPABASE_ANON_KEY=your-anon-key SUPABASE_SERVIC…"
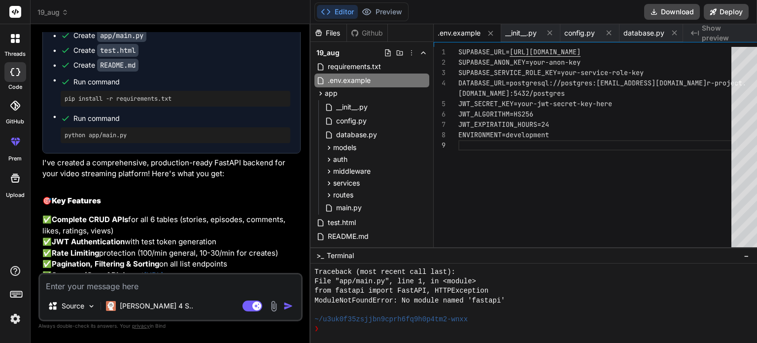
drag, startPoint x: 447, startPoint y: 71, endPoint x: 540, endPoint y: 67, distance: 92.8
click at [540, 67] on div "SUPABASE_URL= [URL][DOMAIN_NAME] SUPABASE_ANON_KEY=your-anon-key SUPABASE_SERVI…" at bounding box center [597, 149] width 279 height 205
click at [539, 70] on div "SUPABASE_URL= [URL][DOMAIN_NAME] SUPABASE_ANON_KEY=your-anon-key SUPABASE_SERVI…" at bounding box center [597, 149] width 279 height 205
